Goal: Transaction & Acquisition: Purchase product/service

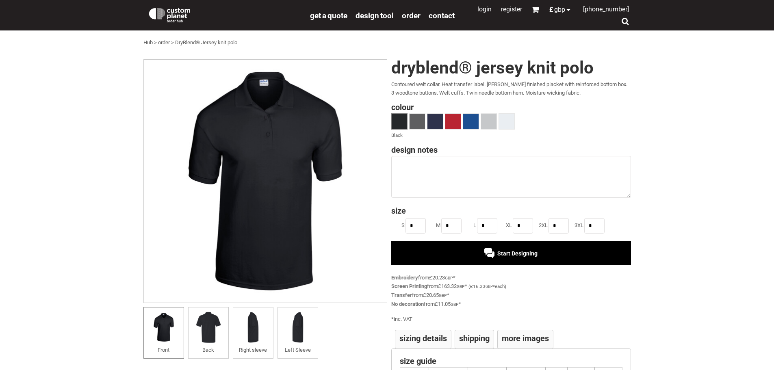
click at [492, 252] on div "Start Designing" at bounding box center [510, 253] width 53 height 6
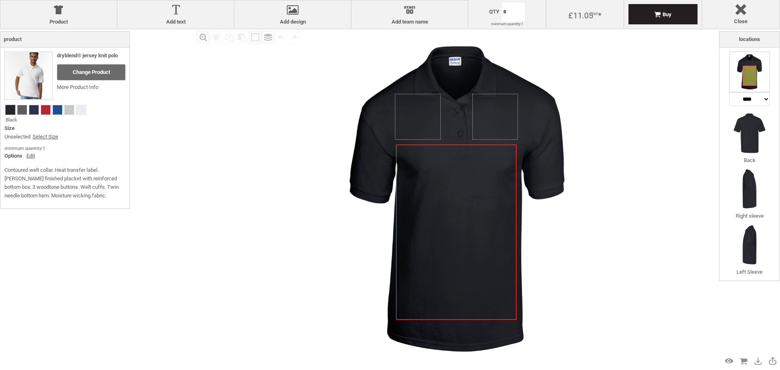
click at [45, 137] on link "Select Size" at bounding box center [45, 137] width 26 height 9
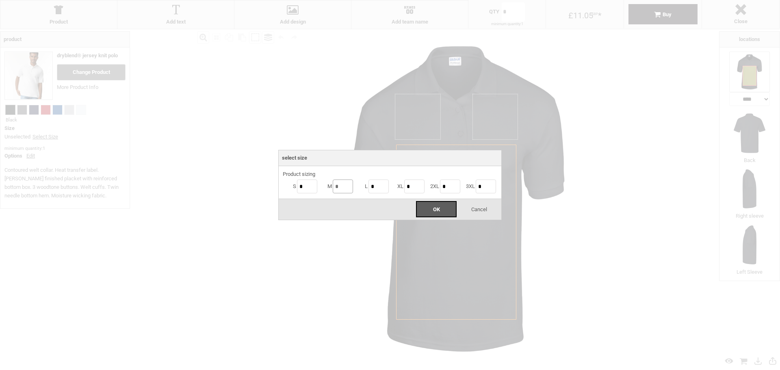
drag, startPoint x: 342, startPoint y: 187, endPoint x: 334, endPoint y: 187, distance: 8.5
click at [334, 187] on input "*" at bounding box center [343, 187] width 20 height 14
type input "*"
click at [429, 209] on div "OK" at bounding box center [436, 209] width 41 height 16
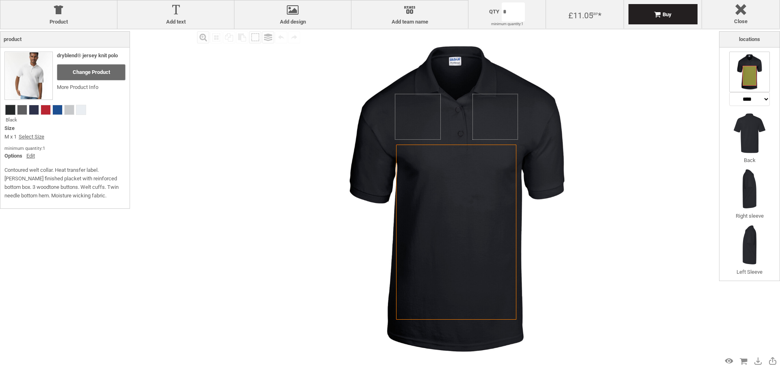
click at [679, 11] on div "Buy" at bounding box center [662, 14] width 69 height 20
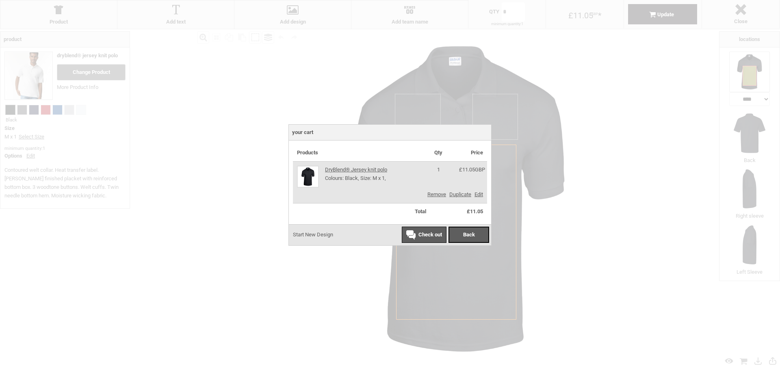
click at [412, 238] on div "Check out" at bounding box center [424, 234] width 36 height 6
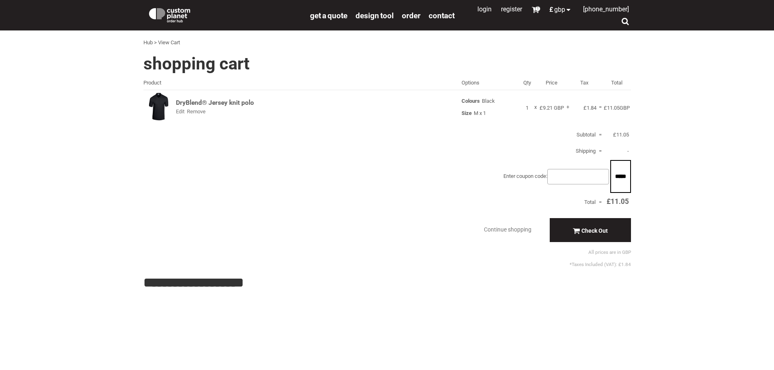
click at [552, 180] on input "text" at bounding box center [578, 176] width 62 height 15
type input "******"
click at [616, 172] on input "*****" at bounding box center [621, 176] width 20 height 32
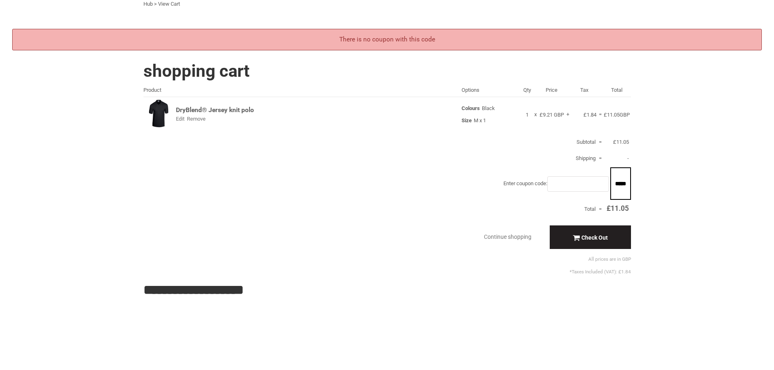
scroll to position [41, 0]
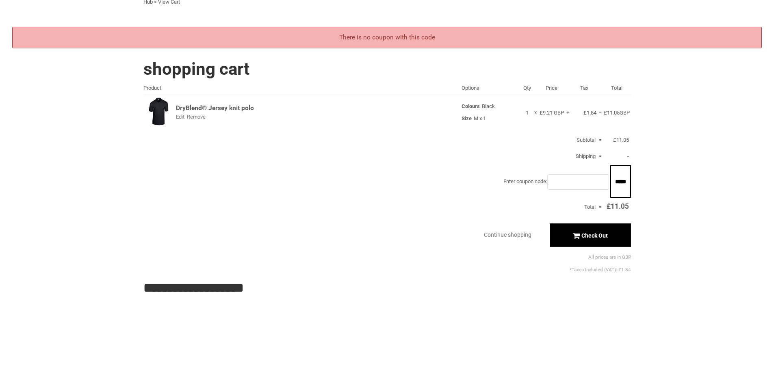
click at [571, 234] on div "Check Out" at bounding box center [589, 235] width 81 height 24
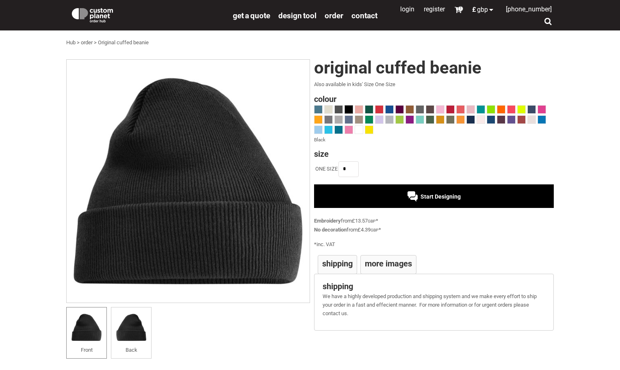
click at [473, 194] on div "Start Designing" at bounding box center [434, 196] width 240 height 24
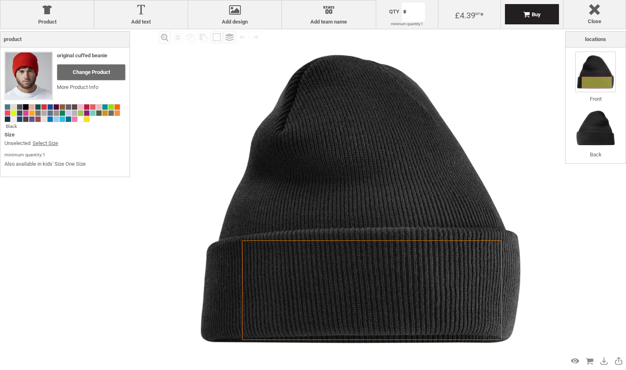
click at [34, 145] on link "Select Size" at bounding box center [45, 143] width 26 height 9
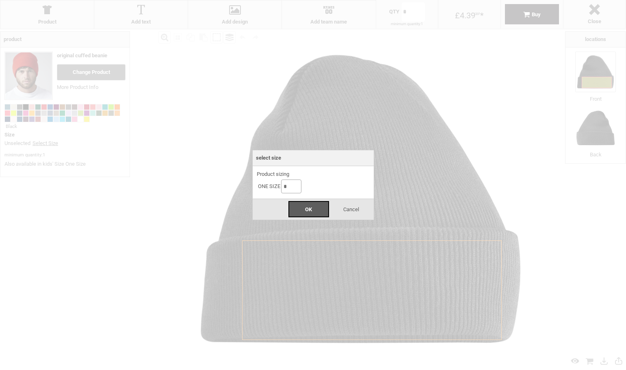
click at [283, 184] on input "*" at bounding box center [291, 187] width 20 height 14
type input "*"
click at [302, 207] on div "OK" at bounding box center [308, 209] width 41 height 16
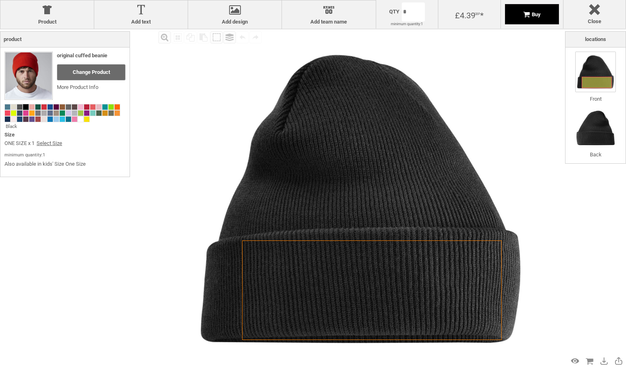
click at [535, 19] on div "Buy" at bounding box center [532, 14] width 54 height 20
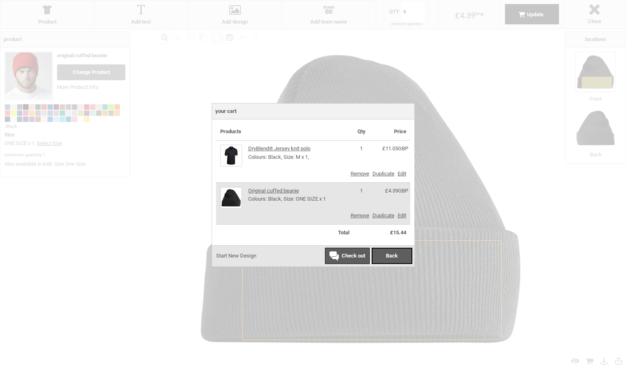
click at [349, 255] on span "Check out" at bounding box center [354, 256] width 24 height 6
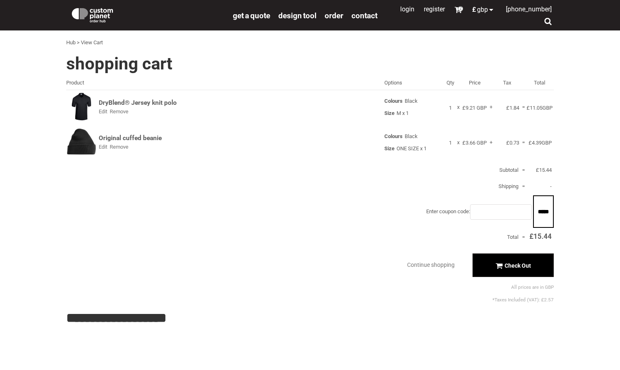
click at [493, 266] on div "Check Out" at bounding box center [512, 265] width 81 height 24
